Goal: Information Seeking & Learning: Learn about a topic

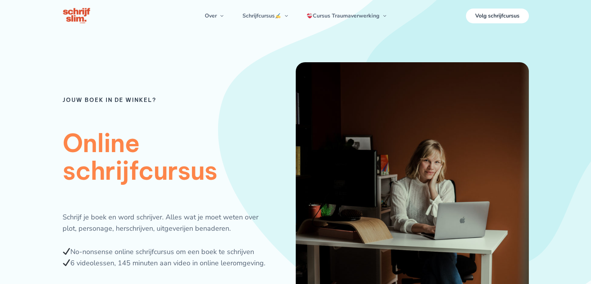
drag, startPoint x: 178, startPoint y: 80, endPoint x: 160, endPoint y: 83, distance: 18.5
click at [160, 83] on div "Jouw boek in de winkel? Online schrijfcursus Schrijf je boek en word schrijver.…" at bounding box center [179, 230] width 233 height 336
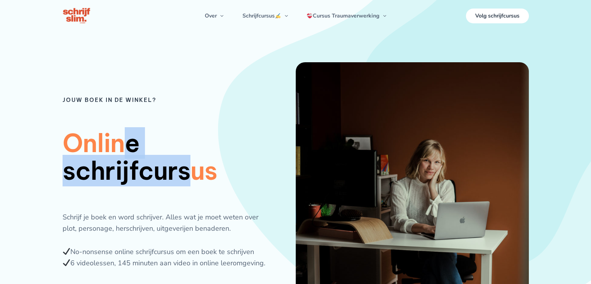
drag, startPoint x: 121, startPoint y: 118, endPoint x: 200, endPoint y: 198, distance: 112.7
click at [200, 198] on div "Jouw boek in de winkel? Online schrijfcursus Schrijf je boek en word schrijver.…" at bounding box center [179, 230] width 233 height 336
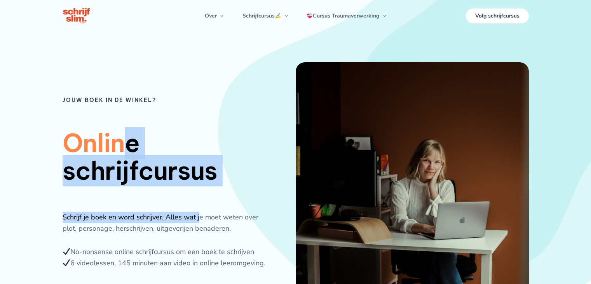
click at [200, 198] on div "Jouw boek in de winkel? Online schrijfcursus Schrijf je boek en word schrijver.…" at bounding box center [179, 230] width 233 height 336
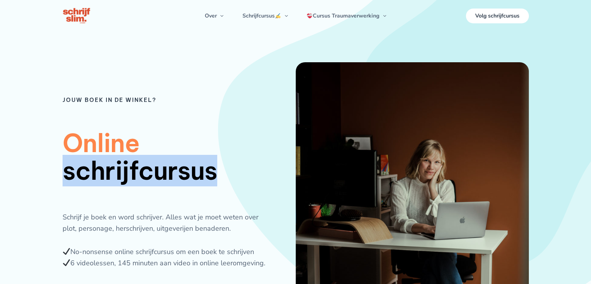
drag, startPoint x: 228, startPoint y: 189, endPoint x: 172, endPoint y: 131, distance: 80.8
click at [172, 131] on div "Jouw boek in de winkel? Online schrijfcursus Schrijf je boek en word schrijver.…" at bounding box center [179, 230] width 233 height 336
click at [172, 131] on h1 "Online schrijfcursus" at bounding box center [167, 156] width 208 height 55
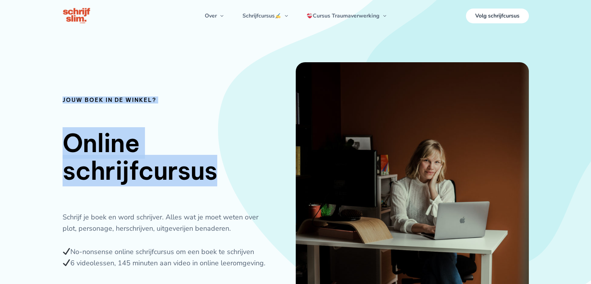
drag, startPoint x: 218, startPoint y: 171, endPoint x: 64, endPoint y: 92, distance: 173.2
click at [64, 92] on div "Jouw boek in de winkel? Online schrijfcursus Schrijf je boek en word schrijver.…" at bounding box center [179, 230] width 233 height 336
click at [217, 156] on h1 "Online schrijfcursus" at bounding box center [167, 156] width 208 height 55
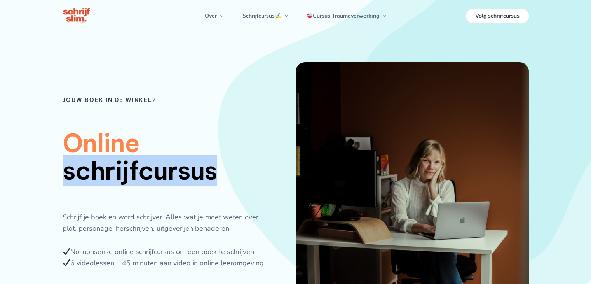
drag, startPoint x: 217, startPoint y: 171, endPoint x: 202, endPoint y: 141, distance: 34.2
click at [202, 141] on h1 "Online schrijfcursus" at bounding box center [167, 156] width 208 height 55
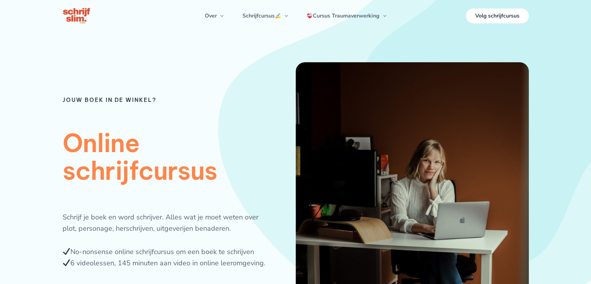
click at [104, 168] on h1 "Online schrijfcursus" at bounding box center [167, 156] width 208 height 55
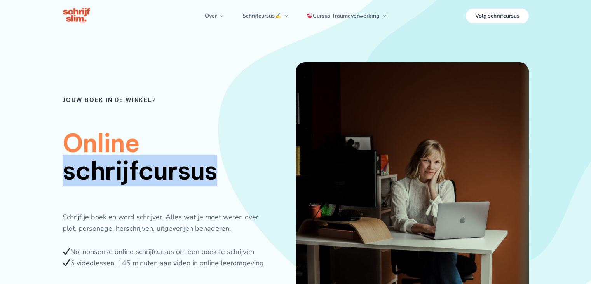
click at [104, 168] on h1 "Online schrijfcursus" at bounding box center [167, 156] width 208 height 55
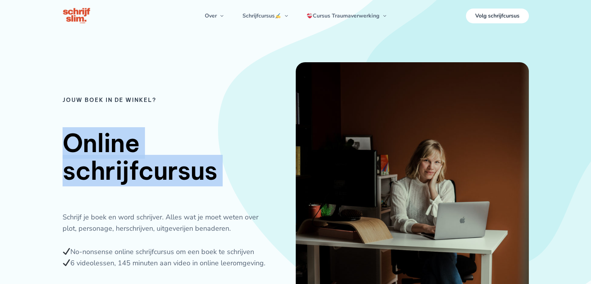
click at [104, 168] on h1 "Online schrijfcursus" at bounding box center [167, 156] width 208 height 55
click at [134, 184] on h1 "Online schrijfcursus" at bounding box center [167, 156] width 208 height 55
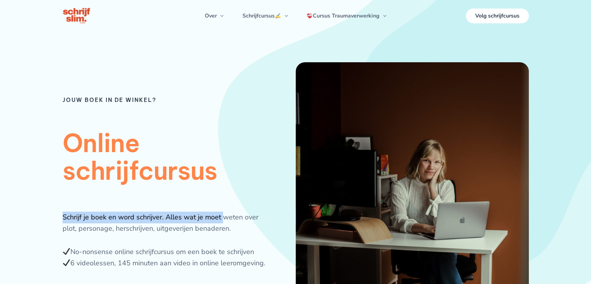
drag, startPoint x: 223, startPoint y: 175, endPoint x: 222, endPoint y: 207, distance: 31.9
click at [222, 207] on div "Jouw boek in de winkel? Online schrijfcursus Schrijf je boek en word schrijver.…" at bounding box center [179, 230] width 233 height 336
click at [234, 167] on h1 "Online schrijfcursus" at bounding box center [167, 156] width 208 height 55
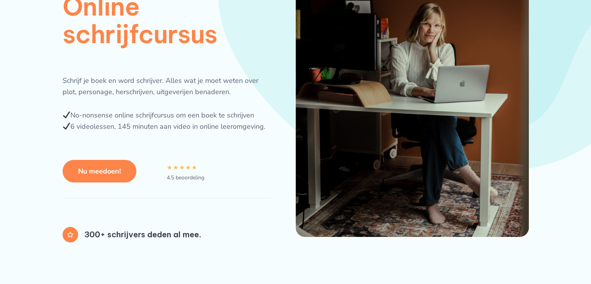
scroll to position [137, 0]
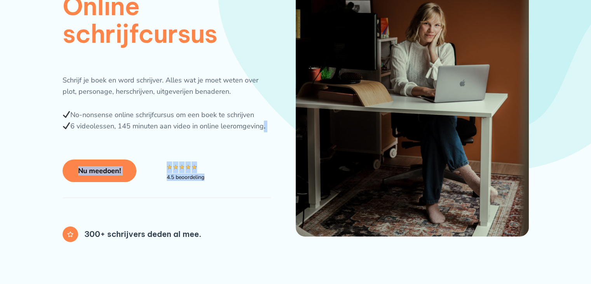
drag, startPoint x: 227, startPoint y: 215, endPoint x: 259, endPoint y: 140, distance: 81.2
click at [259, 140] on div "Jouw boek in de winkel? Online schrijfcursus Schrijf je boek en word schrijver.…" at bounding box center [179, 93] width 233 height 336
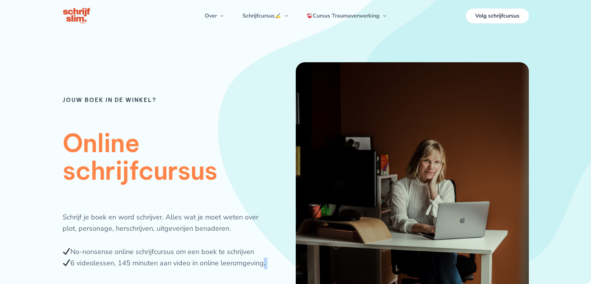
drag, startPoint x: 274, startPoint y: 135, endPoint x: 239, endPoint y: 155, distance: 39.5
click at [239, 155] on div "Jouw boek in de winkel? Online schrijfcursus Schrijf je boek en word schrijver.…" at bounding box center [179, 230] width 233 height 336
click at [239, 155] on h1 "Online schrijfcursus" at bounding box center [167, 156] width 208 height 55
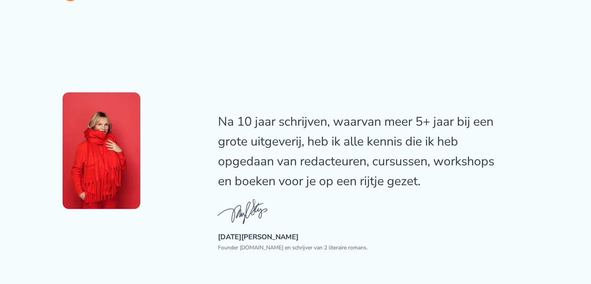
scroll to position [423, 0]
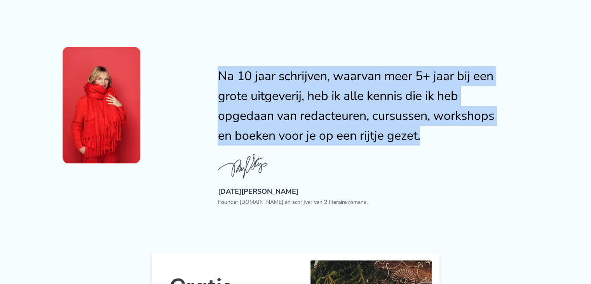
drag, startPoint x: 221, startPoint y: 73, endPoint x: 430, endPoint y: 143, distance: 221.0
click at [430, 143] on div "Na 10 jaar schrijven, waarvan meer 5+ jaar bij een grote uitgeverij, heb ik all…" at bounding box center [358, 106] width 280 height 80
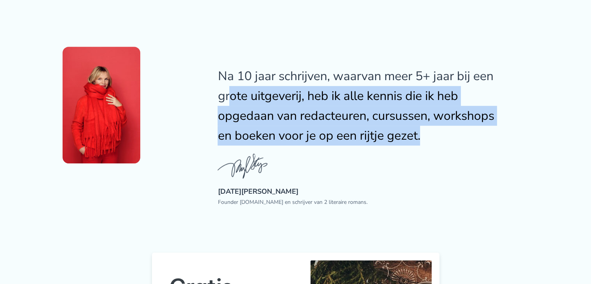
drag, startPoint x: 430, startPoint y: 137, endPoint x: 228, endPoint y: 84, distance: 208.3
click at [228, 84] on div "Na 10 jaar schrijven, waarvan meer 5+ jaar bij een grote uitgeverij, heb ik all…" at bounding box center [358, 106] width 280 height 80
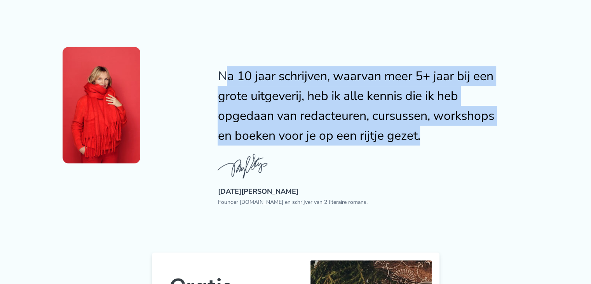
click at [223, 75] on div "Na 10 jaar schrijven, waarvan meer 5+ jaar bij een grote uitgeverij, heb ik all…" at bounding box center [358, 106] width 280 height 80
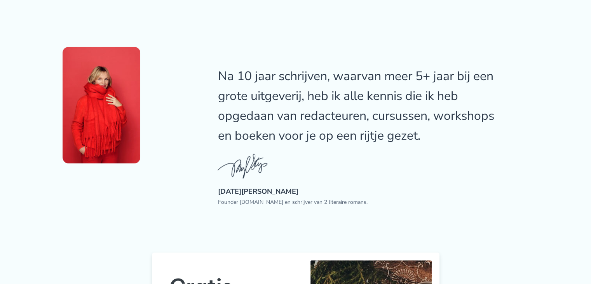
click at [213, 70] on div at bounding box center [140, 105] width 155 height 117
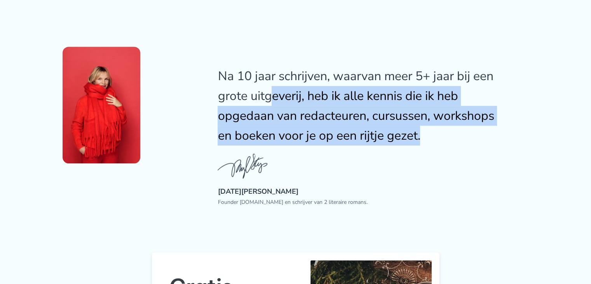
drag, startPoint x: 443, startPoint y: 143, endPoint x: 273, endPoint y: 103, distance: 174.4
click at [273, 103] on div "Na 10 jaar schrijven, waarvan meer 5+ jaar bij een grote uitgeverij, heb ik all…" at bounding box center [358, 106] width 280 height 80
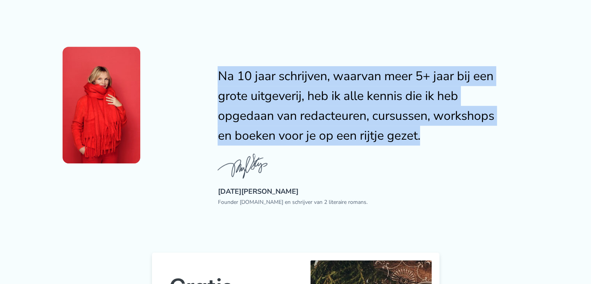
drag, startPoint x: 218, startPoint y: 78, endPoint x: 443, endPoint y: 149, distance: 235.3
click at [443, 149] on div "Na 10 jaar schrijven, waarvan meer 5+ jaar bij een grote uitgeverij, heb ik all…" at bounding box center [373, 127] width 311 height 161
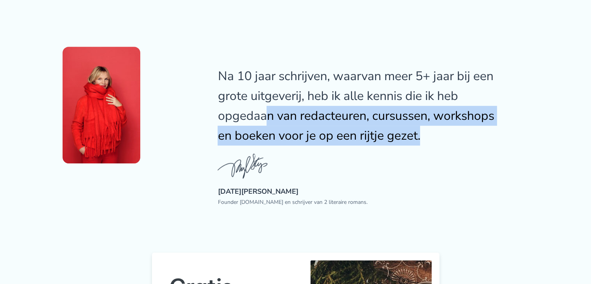
drag, startPoint x: 433, startPoint y: 141, endPoint x: 266, endPoint y: 119, distance: 168.6
click at [266, 119] on div "Na 10 jaar schrijven, waarvan meer 5+ jaar bij een grote uitgeverij, heb ik all…" at bounding box center [358, 106] width 280 height 80
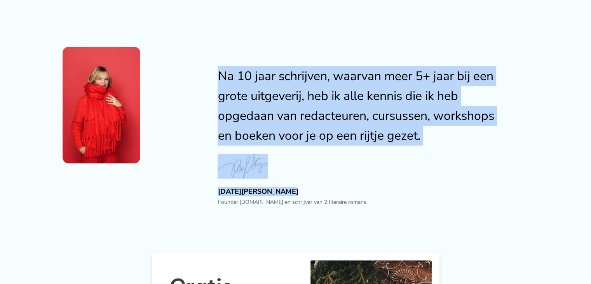
drag, startPoint x: 215, startPoint y: 78, endPoint x: 530, endPoint y: 195, distance: 335.9
click at [530, 195] on div "Na 10 jaar schrijven, waarvan meer 5+ jaar bij een grote uitgeverij, heb ik all…" at bounding box center [295, 127] width 591 height 242
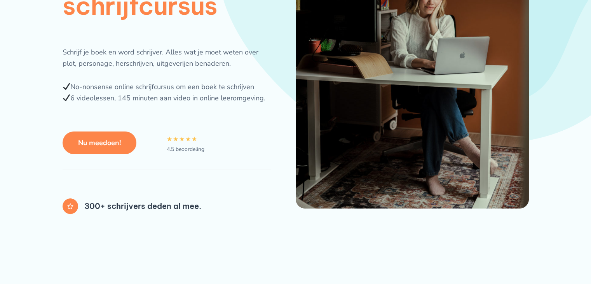
scroll to position [0, 0]
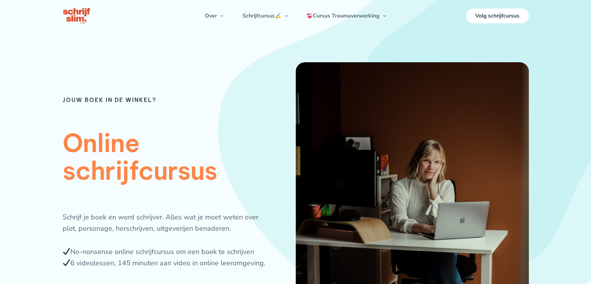
click at [169, 178] on h1 "Online schrijfcursus" at bounding box center [167, 156] width 208 height 55
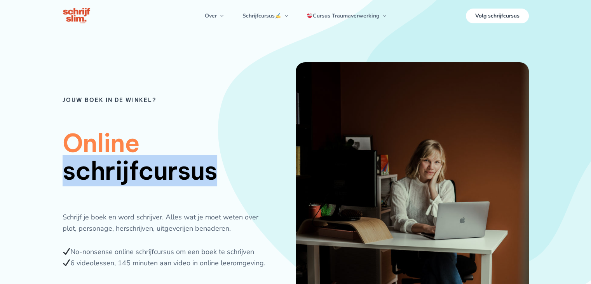
click at [169, 178] on h1 "Online schrijfcursus" at bounding box center [167, 156] width 208 height 55
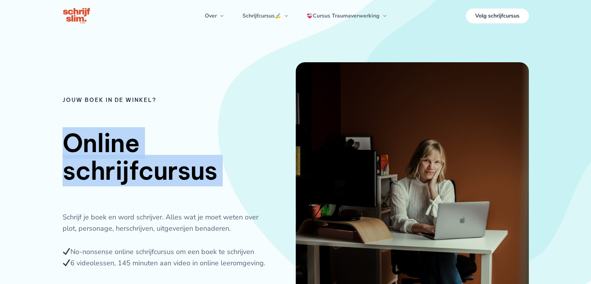
click at [169, 178] on h1 "Online schrijfcursus" at bounding box center [167, 156] width 208 height 55
click at [226, 185] on div "Jouw boek in de winkel? Online schrijfcursus Schrijf je boek en word schrijver.…" at bounding box center [179, 230] width 233 height 336
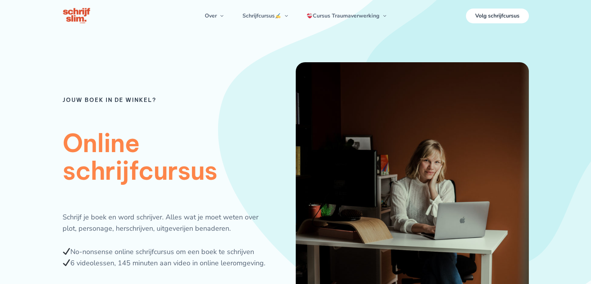
click at [197, 182] on h1 "Online schrijfcursus" at bounding box center [167, 156] width 208 height 55
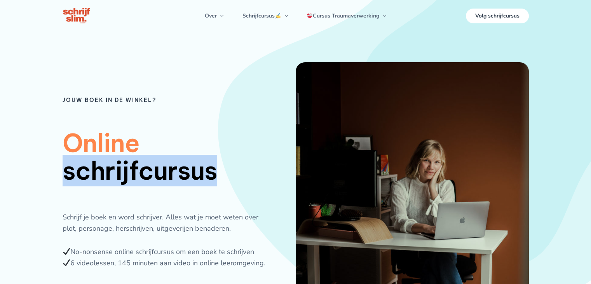
click at [197, 182] on h1 "Online schrijfcursus" at bounding box center [167, 156] width 208 height 55
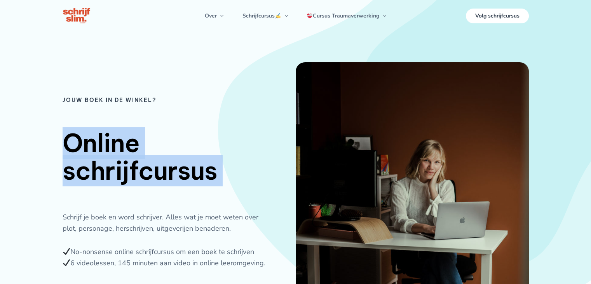
click at [197, 182] on h1 "Online schrijfcursus" at bounding box center [167, 156] width 208 height 55
click at [271, 145] on div "Jouw boek in de winkel? Online schrijfcursus Schrijf je boek en word schrijver.…" at bounding box center [179, 230] width 233 height 336
drag, startPoint x: 221, startPoint y: 170, endPoint x: 70, endPoint y: 78, distance: 176.9
click at [70, 78] on div "Jouw boek in de winkel? Online schrijfcursus Schrijf je boek en word schrijver.…" at bounding box center [179, 230] width 233 height 336
click at [203, 124] on div "Jouw boek in de winkel? Online schrijfcursus Schrijf je boek en word schrijver.…" at bounding box center [179, 230] width 233 height 336
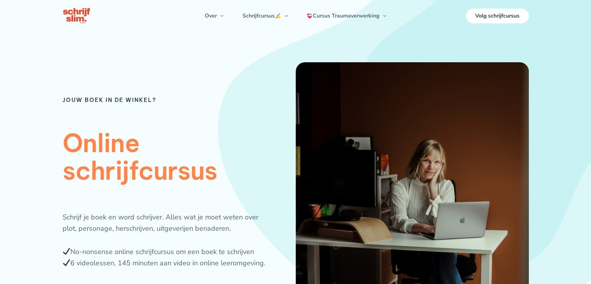
click at [230, 168] on h1 "Online schrijfcursus" at bounding box center [167, 156] width 208 height 55
click at [65, 93] on div "Jouw boek in de winkel? Online schrijfcursus Schrijf je boek en word schrijver.…" at bounding box center [179, 230] width 233 height 336
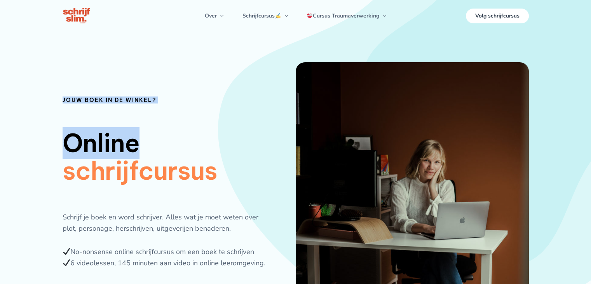
drag, startPoint x: 65, startPoint y: 93, endPoint x: 200, endPoint y: 148, distance: 145.5
click at [200, 148] on div "Jouw boek in de winkel? Online schrijfcursus Schrijf je boek en word schrijver.…" at bounding box center [179, 230] width 233 height 336
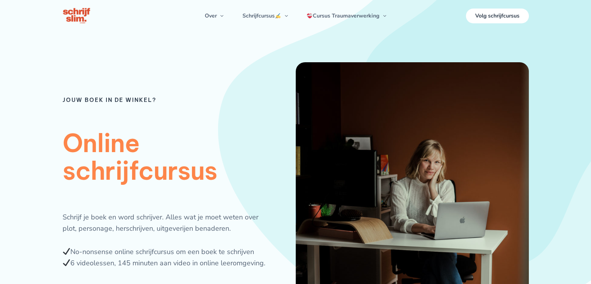
click at [261, 169] on h1 "Online schrijfcursus" at bounding box center [167, 156] width 208 height 55
drag, startPoint x: 178, startPoint y: 172, endPoint x: 238, endPoint y: 185, distance: 61.7
click at [238, 185] on div "Jouw boek in de winkel? Online schrijfcursus Schrijf je boek en word schrijver.…" at bounding box center [179, 230] width 233 height 336
drag, startPoint x: 216, startPoint y: 180, endPoint x: 220, endPoint y: 176, distance: 5.2
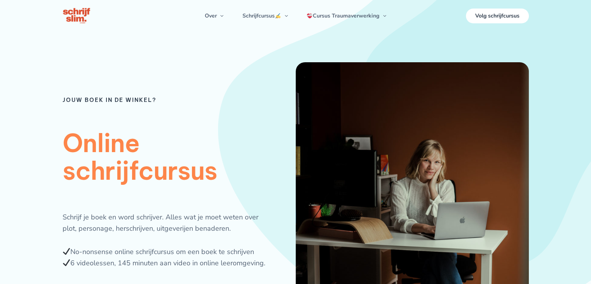
click at [220, 176] on h1 "Online schrijfcursus" at bounding box center [167, 156] width 208 height 55
drag, startPoint x: 220, startPoint y: 176, endPoint x: 214, endPoint y: 173, distance: 6.3
click at [214, 173] on h1 "Online schrijfcursus" at bounding box center [167, 156] width 208 height 55
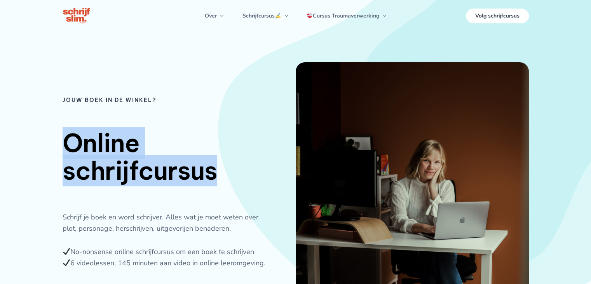
drag, startPoint x: 214, startPoint y: 173, endPoint x: 69, endPoint y: 116, distance: 156.1
click at [69, 116] on div "Jouw boek in de winkel? Online schrijfcursus Schrijf je boek en word schrijver.…" at bounding box center [179, 230] width 233 height 336
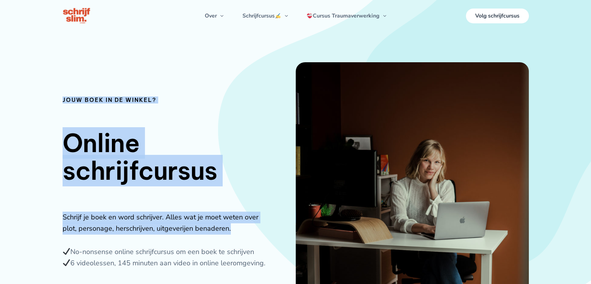
drag, startPoint x: 57, startPoint y: 93, endPoint x: 252, endPoint y: 232, distance: 239.2
click at [252, 232] on div "Jouw boek in de winkel? Online schrijfcursus Schrijf je boek en word schrijver.…" at bounding box center [295, 214] width 591 height 429
click at [157, 93] on div "Jouw boek in de winkel? Online schrijfcursus Schrijf je boek en word schrijver.…" at bounding box center [179, 230] width 233 height 336
drag, startPoint x: 64, startPoint y: 98, endPoint x: 274, endPoint y: 226, distance: 246.7
click at [274, 226] on div "Jouw boek in de winkel? Online schrijfcursus Schrijf je boek en word schrijver.…" at bounding box center [179, 230] width 233 height 336
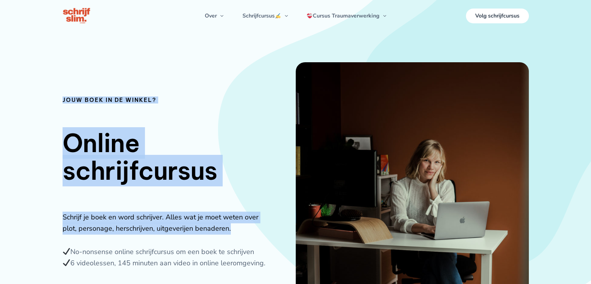
click at [274, 226] on div "Jouw boek in de winkel? Online schrijfcursus Schrijf je boek en word schrijver.…" at bounding box center [179, 230] width 233 height 336
drag, startPoint x: 238, startPoint y: 225, endPoint x: 22, endPoint y: 62, distance: 270.9
click at [22, 62] on div "Jouw boek in de winkel? Online schrijfcursus Schrijf je boek en word schrijver.…" at bounding box center [295, 214] width 591 height 429
click at [196, 107] on div "Jouw boek in de winkel? Online schrijfcursus Schrijf je boek en word schrijver.…" at bounding box center [179, 230] width 233 height 336
